Goal: Task Accomplishment & Management: Manage account settings

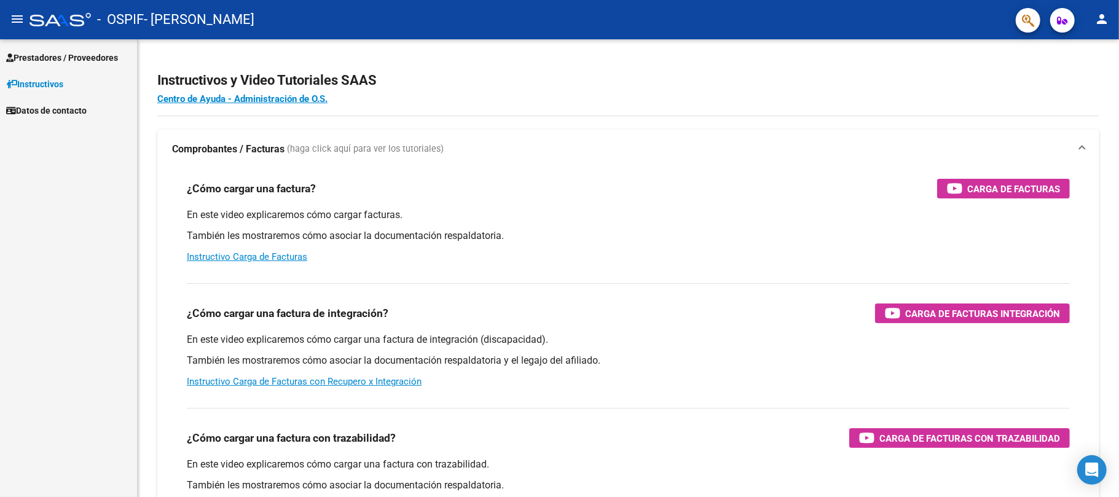
click at [1097, 23] on mat-icon "person" at bounding box center [1101, 19] width 15 height 15
click at [1092, 85] on button "exit_to_app Salir" at bounding box center [1076, 80] width 75 height 29
